Goal: Task Accomplishment & Management: Manage account settings

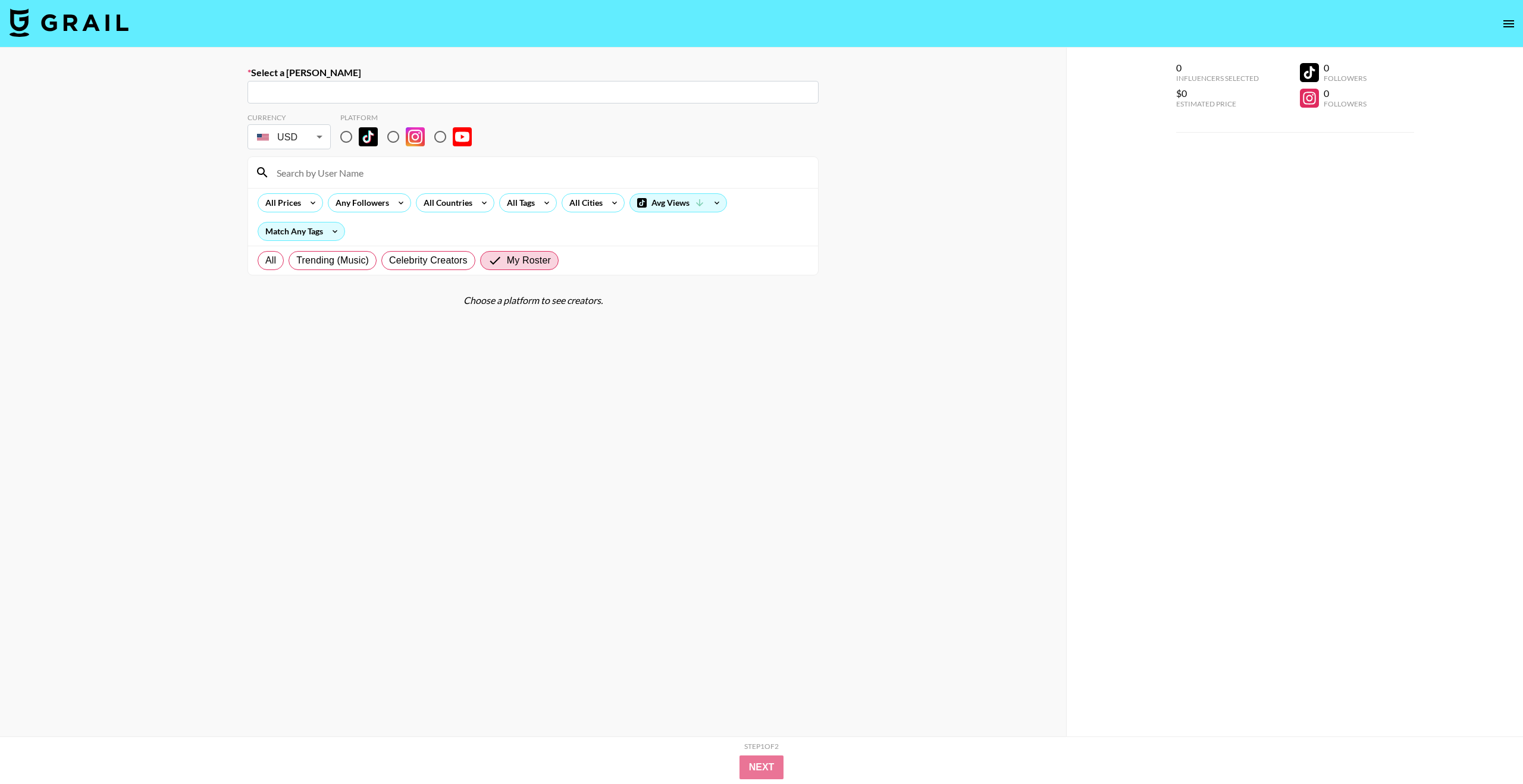
click at [373, 95] on input "text" at bounding box center [533, 92] width 557 height 13
paste input "[DOMAIN_NAME]"
type input "[DOMAIN_NAME]"
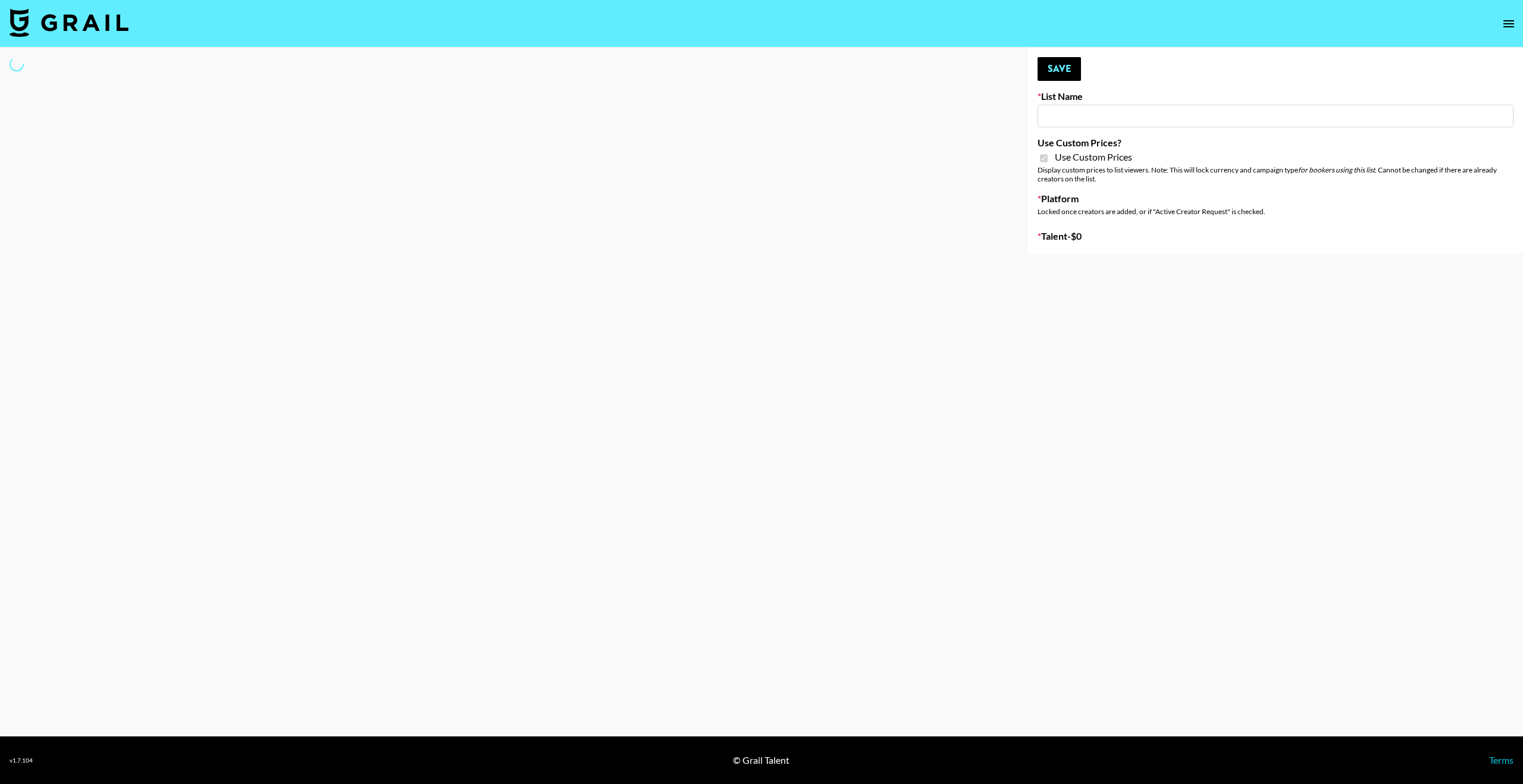
type input "Temu Q4"
checkbox input "true"
select select "Brand"
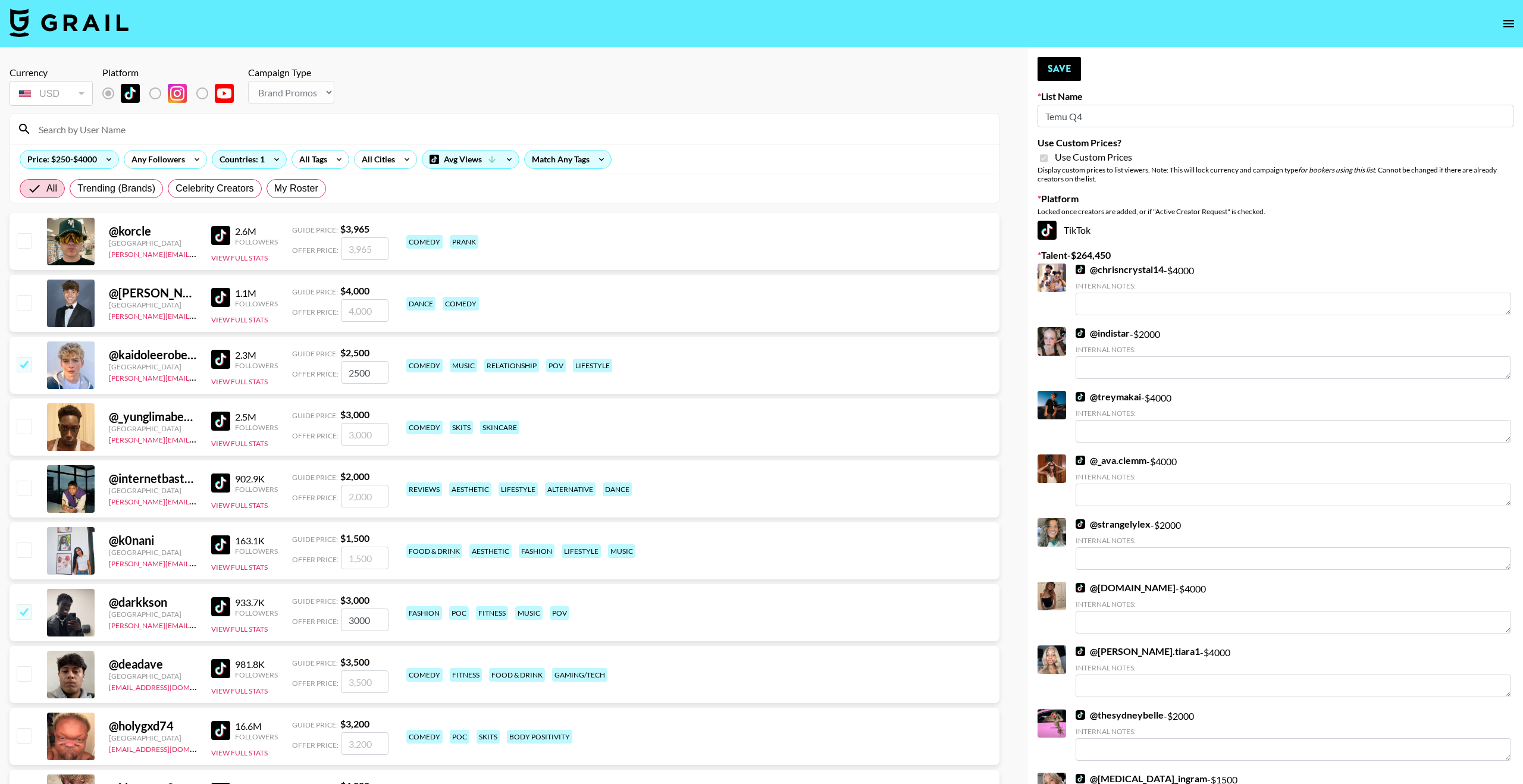
click at [192, 133] on input at bounding box center [511, 128] width 960 height 19
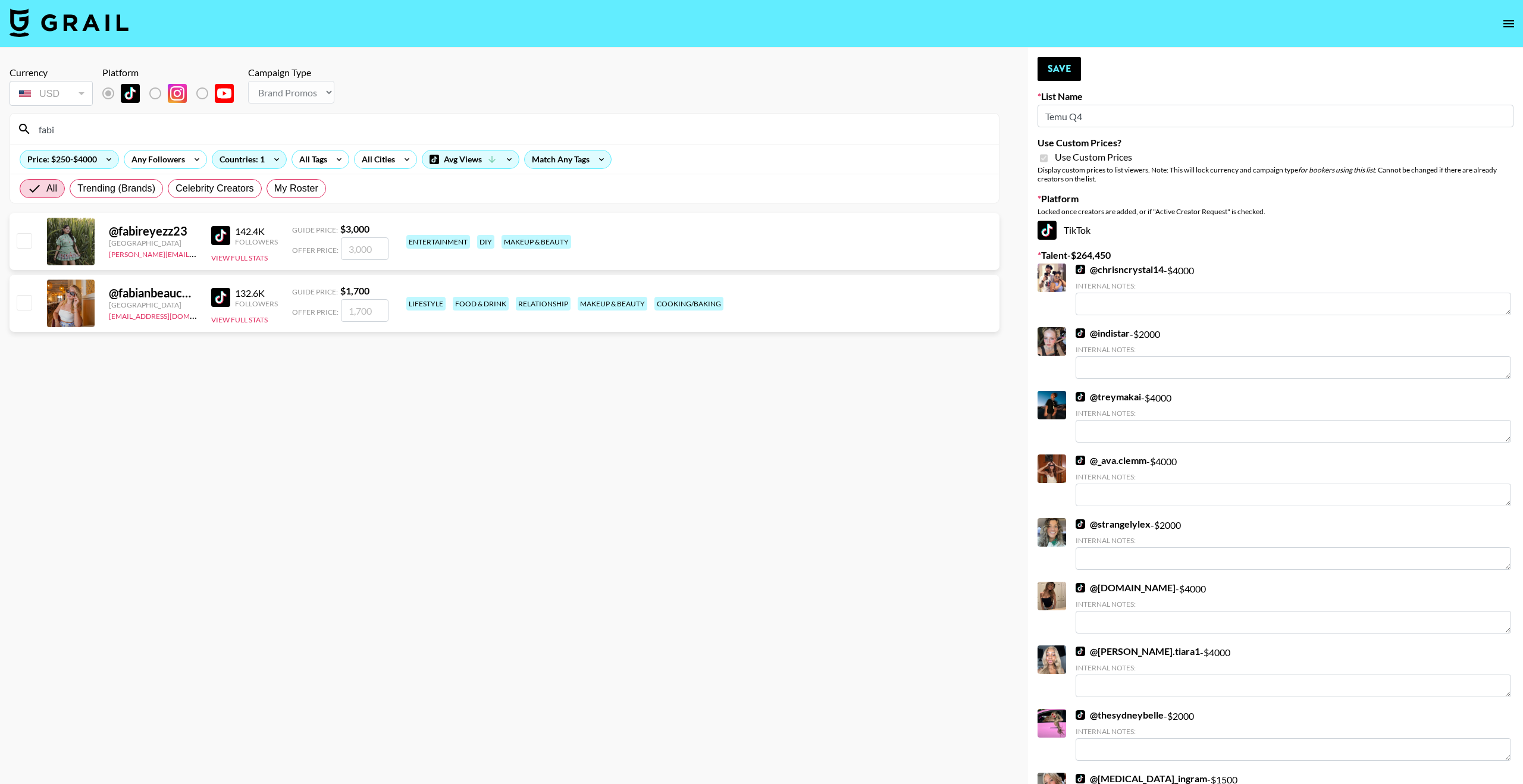
type input "fabi"
click at [21, 244] on input "checkbox" at bounding box center [24, 240] width 14 height 14
checkbox input "true"
type input "3000"
click at [67, 132] on input "fabi" at bounding box center [511, 128] width 960 height 19
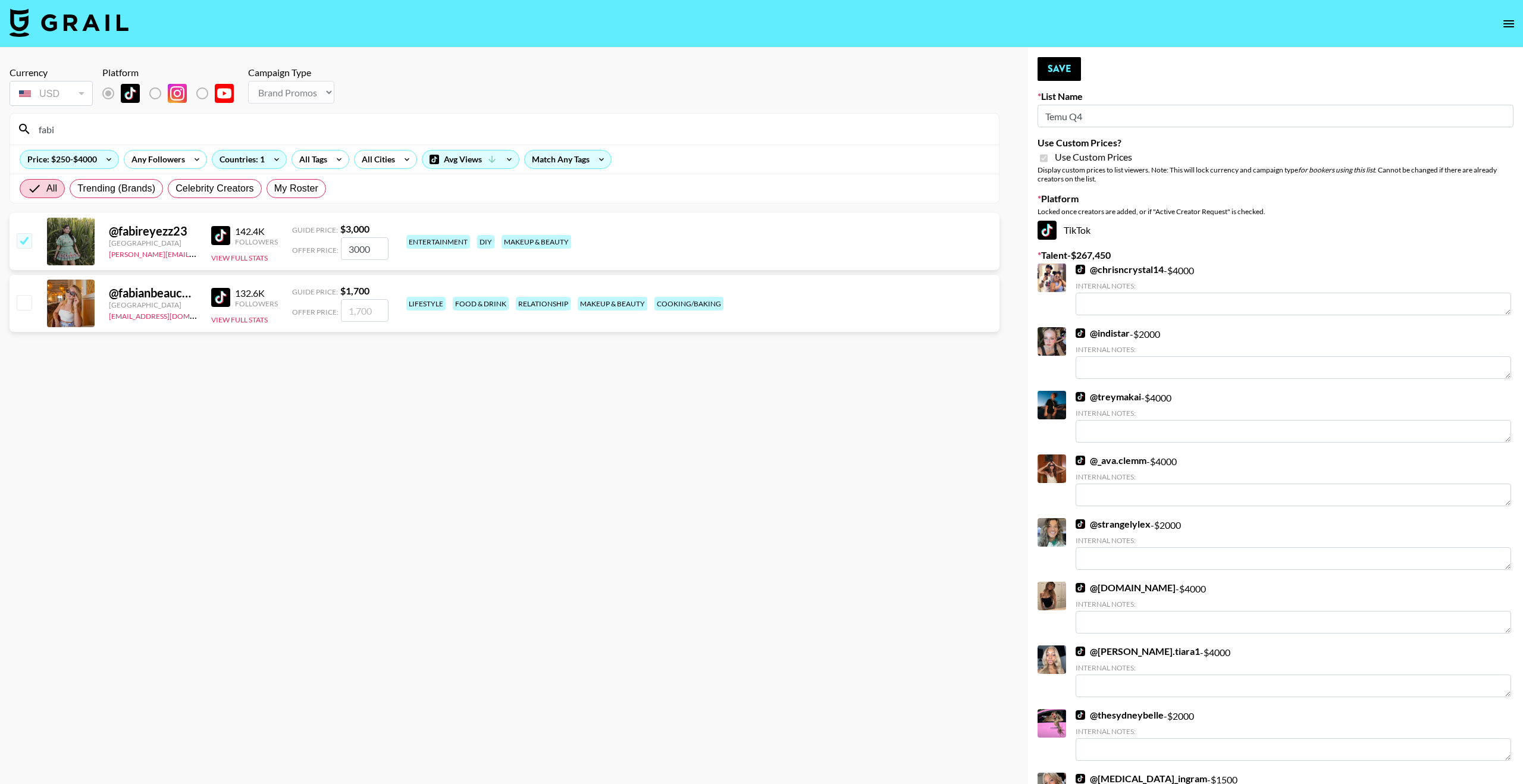
click at [67, 132] on input "fabi" at bounding box center [511, 128] width 960 height 19
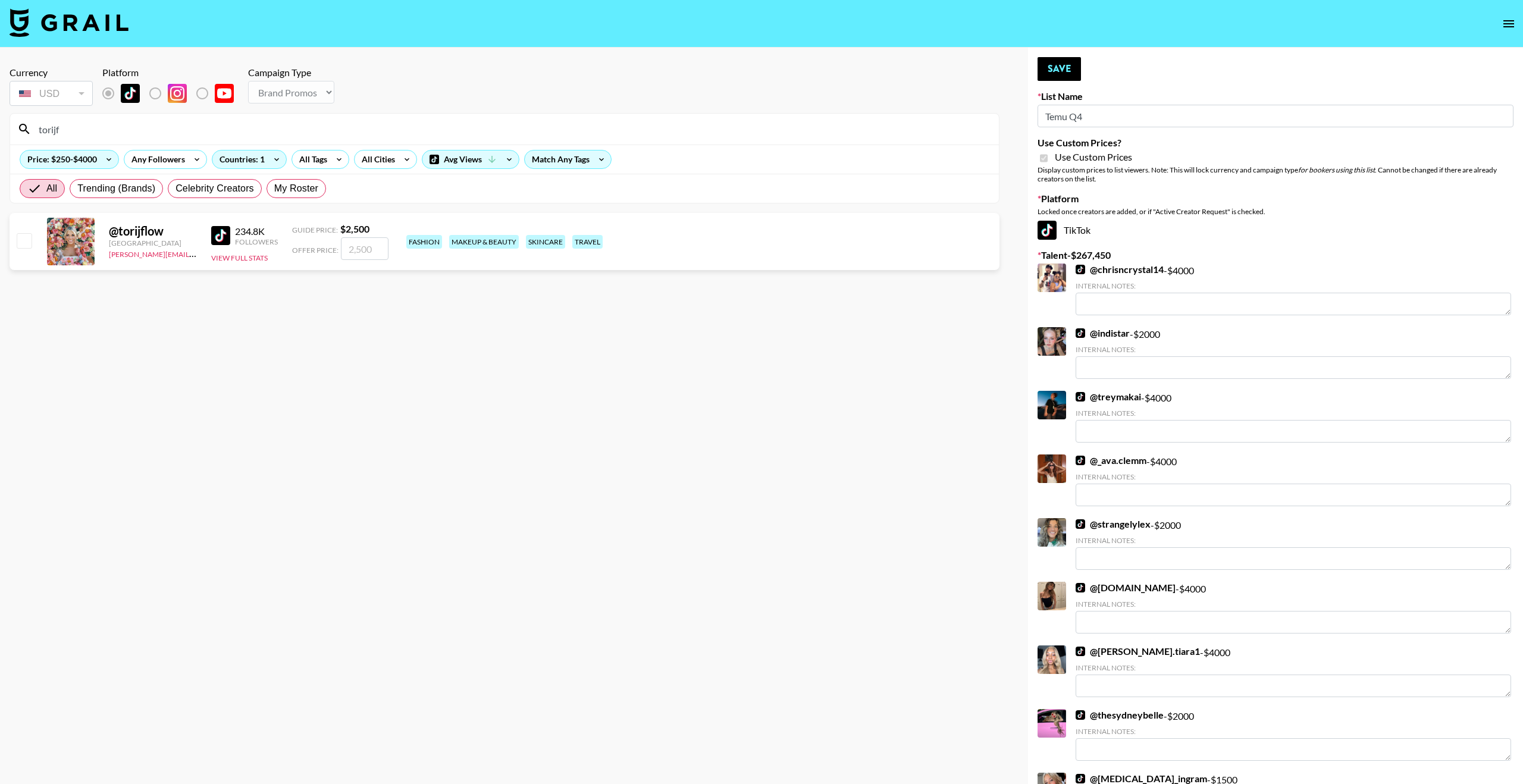
type input "torijf"
click at [28, 236] on input "checkbox" at bounding box center [24, 240] width 14 height 14
checkbox input "true"
type input "2500"
click at [1053, 67] on button "Save" at bounding box center [1059, 69] width 44 height 24
